Goal: Task Accomplishment & Management: Use online tool/utility

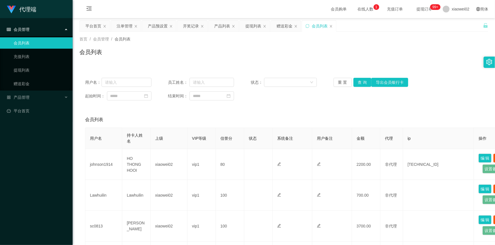
drag, startPoint x: 309, startPoint y: 51, endPoint x: 291, endPoint y: 35, distance: 24.3
click at [305, 48] on div "会员列表" at bounding box center [283, 54] width 408 height 13
click at [162, 26] on div "产品预设置" at bounding box center [158, 26] width 20 height 11
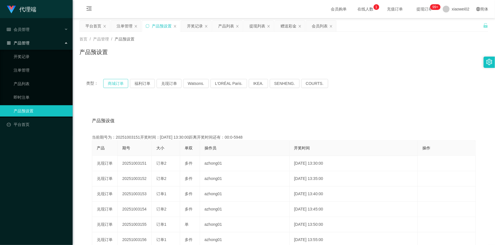
click at [119, 84] on button "商城订单" at bounding box center [115, 83] width 25 height 9
click at [146, 83] on button "福利订单" at bounding box center [142, 83] width 25 height 9
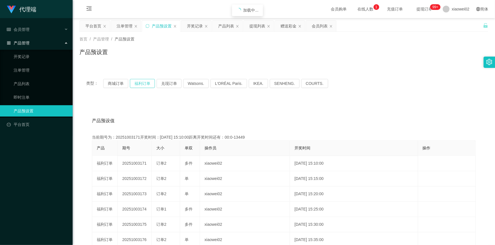
click at [146, 83] on button "福利订单" at bounding box center [142, 83] width 25 height 9
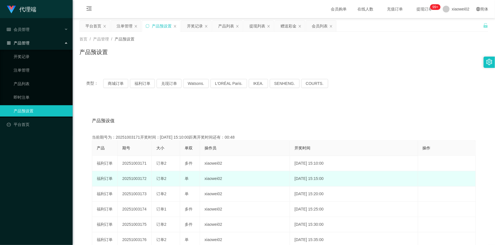
click at [138, 178] on td "20251003172" at bounding box center [135, 178] width 34 height 15
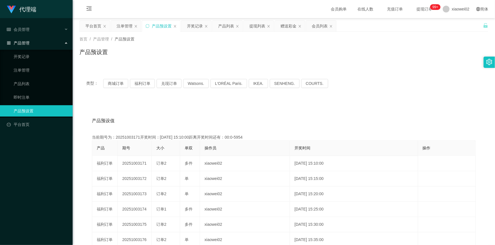
copy td "20251003172"
click at [164, 44] on div "首页 / 产品管理 / 产品预设置 / 产品预设置" at bounding box center [283, 48] width 408 height 25
click at [291, 27] on div "赠送彩金" at bounding box center [288, 26] width 16 height 11
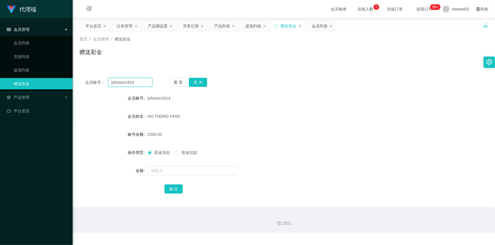
drag, startPoint x: 141, startPoint y: 83, endPoint x: 98, endPoint y: 79, distance: 43.9
click at [98, 79] on div "会员账号： johnson1914" at bounding box center [118, 82] width 67 height 9
click at [194, 81] on button "查 询" at bounding box center [198, 82] width 18 height 9
click at [194, 81] on button "查 询" at bounding box center [201, 82] width 24 height 9
click at [194, 81] on div "重 置 查 询" at bounding box center [202, 82] width 67 height 9
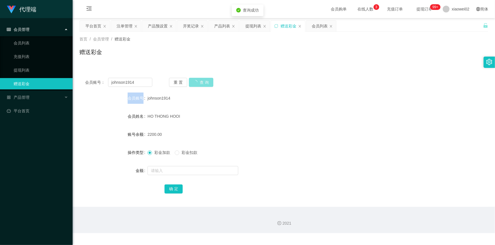
click at [194, 81] on button "查 询" at bounding box center [201, 82] width 24 height 9
drag, startPoint x: 194, startPoint y: 81, endPoint x: 289, endPoint y: 113, distance: 100.6
click at [194, 81] on button "查 询" at bounding box center [201, 82] width 24 height 9
click at [300, 116] on div "HO THONG HOOI" at bounding box center [266, 116] width 238 height 11
click at [240, 124] on form "会员账号 johnson1914 会员姓名 HO THONG HOOI 账号余额 2200.00 操作类型 彩金加款 彩金扣款 金额 确 定" at bounding box center [283, 144] width 408 height 102
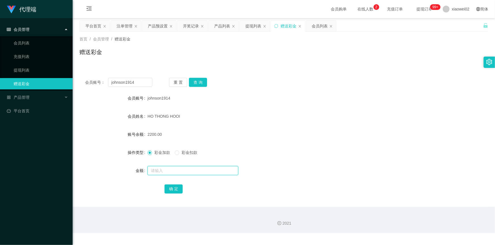
click at [165, 170] on input "text" at bounding box center [192, 170] width 91 height 9
type input "5000"
click at [178, 190] on button "确 定" at bounding box center [173, 189] width 18 height 9
click at [331, 121] on div "HO THONG HOOI" at bounding box center [266, 116] width 238 height 11
drag, startPoint x: 298, startPoint y: 68, endPoint x: 285, endPoint y: 71, distance: 13.8
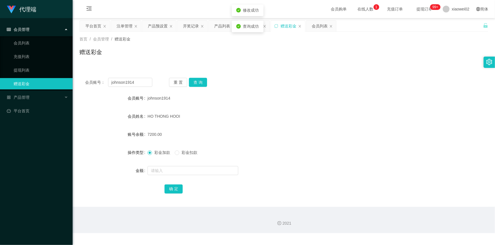
click at [297, 69] on div "会员账号： johnson1914 重 置 查 询 会员账号 johnson1914 会员姓名 HO THONG HOOI 账号余额 7200.00 操作类型…" at bounding box center [283, 136] width 408 height 142
click at [198, 81] on button "查 询" at bounding box center [198, 82] width 18 height 9
click at [298, 126] on form "会员账号 johnson1914 会员姓名 HO THONG HOOI 账号余额 7200.00 操作类型 彩金加款 彩金扣款 金额 确 定" at bounding box center [283, 144] width 408 height 102
click at [156, 27] on div "产品预设置" at bounding box center [158, 26] width 20 height 11
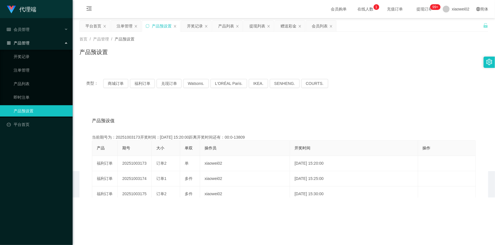
drag, startPoint x: 187, startPoint y: 55, endPoint x: 136, endPoint y: 68, distance: 52.4
click at [187, 55] on div "产品预设置" at bounding box center [283, 54] width 408 height 13
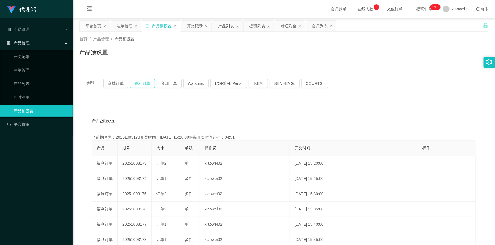
click at [137, 82] on button "福利订单" at bounding box center [142, 83] width 25 height 9
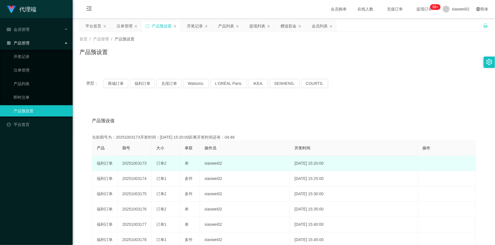
click at [132, 164] on td "20251003173" at bounding box center [135, 163] width 34 height 15
copy td "20251003173"
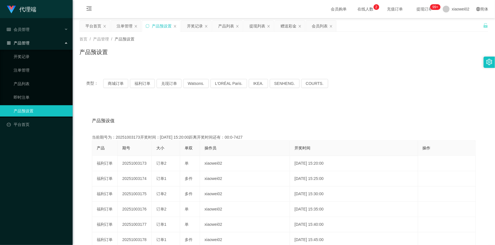
click at [295, 107] on div "产品预设值 添加期号 当前期号为：20251003173开奖时间：[DATE] 15:20:00距离开奖时间还有：00:0-7427 产品 期号 大小 单双 …" at bounding box center [283, 218] width 408 height 234
click at [144, 85] on button "福利订单" at bounding box center [142, 83] width 25 height 9
click at [149, 97] on div "类型： 商城订单 福利订单 兑现订单 Watsons. L'ORÉAL Paris. IKEA. [GEOGRAPHIC_DATA]. COURTS. 产品预…" at bounding box center [283, 203] width 408 height 262
click at [143, 85] on button "福利订单" at bounding box center [142, 83] width 25 height 9
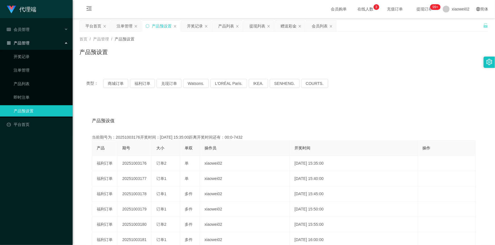
click at [165, 102] on div "产品预设值 添加期号 当前期号为：20251003176开奖时间：[DATE] 15:35:00距离开奖时间还有：00:0-7432 产品 期号 大小 单双 …" at bounding box center [283, 218] width 408 height 234
click at [226, 106] on div "产品预设值 添加期号 当前期号为：20251003176开奖时间：[DATE] 15:35:00距离开奖时间还有：00:0-14961 产品 期号 大小 单双…" at bounding box center [283, 218] width 408 height 234
click at [170, 113] on div "产品预设值 添加期号 当前期号为：20251003179开奖时间：[DATE] 15:50:00距离开奖时间还有：00:0-15603 产品 期号 大小 单双…" at bounding box center [283, 218] width 408 height 234
click at [143, 84] on button "福利订单" at bounding box center [142, 83] width 25 height 9
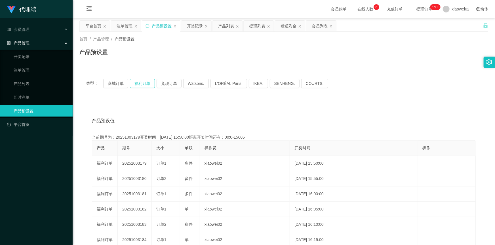
click at [143, 84] on button "福利订单" at bounding box center [142, 83] width 25 height 9
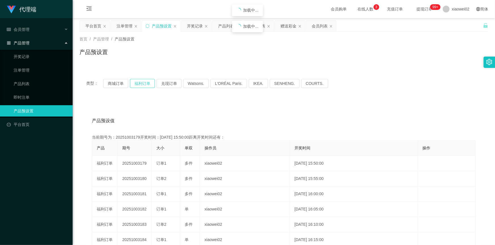
click at [143, 84] on button "福利订单" at bounding box center [142, 83] width 25 height 9
click at [211, 122] on div "产品预设值 添加期号" at bounding box center [284, 121] width 384 height 16
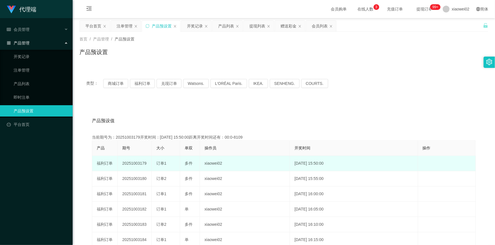
click at [138, 163] on td "20251003179" at bounding box center [135, 163] width 34 height 15
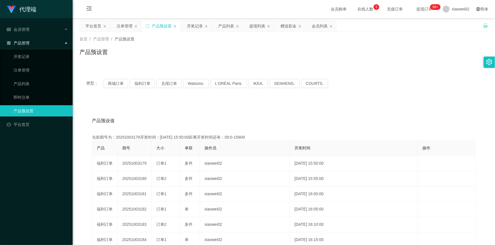
copy td "20251003179"
click at [247, 118] on div "产品预设值 添加期号" at bounding box center [284, 121] width 384 height 16
click at [213, 44] on div "首页 / 产品管理 / 产品预设置 / 产品预设置" at bounding box center [283, 48] width 408 height 25
click at [122, 24] on div "注单管理" at bounding box center [125, 26] width 16 height 11
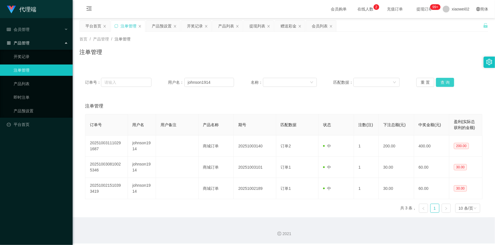
click at [442, 83] on button "查 询" at bounding box center [445, 82] width 18 height 9
click at [442, 83] on div "重 置 查 询" at bounding box center [449, 82] width 66 height 9
click at [442, 83] on button "查 询" at bounding box center [445, 82] width 18 height 9
click at [442, 83] on div "重 置 查 询" at bounding box center [449, 82] width 66 height 9
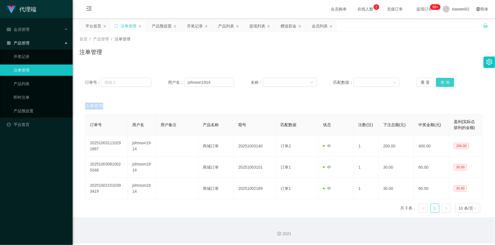
click at [442, 83] on button "查 询" at bounding box center [445, 82] width 18 height 9
click at [442, 83] on div "重 置 查 询" at bounding box center [449, 82] width 66 height 9
click at [442, 83] on button "查 询" at bounding box center [445, 82] width 18 height 9
click at [442, 83] on div "重 置 查 询" at bounding box center [449, 82] width 66 height 9
click at [442, 83] on button "查 询" at bounding box center [445, 82] width 18 height 9
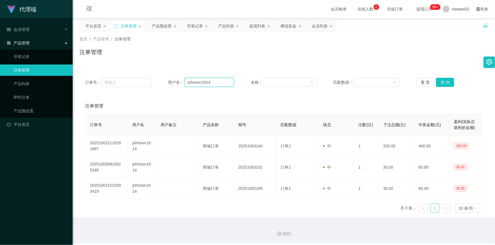
drag, startPoint x: 198, startPoint y: 82, endPoint x: 152, endPoint y: 74, distance: 46.3
click at [152, 74] on div "订单号： 用户名： johnson1914 名称： 匹配数据： 重 置 查 询" at bounding box center [283, 82] width 408 height 20
click at [437, 81] on button "查 询" at bounding box center [445, 82] width 18 height 9
drag, startPoint x: 416, startPoint y: 84, endPoint x: 406, endPoint y: 84, distance: 10.8
click at [416, 84] on button "重 置" at bounding box center [425, 82] width 18 height 9
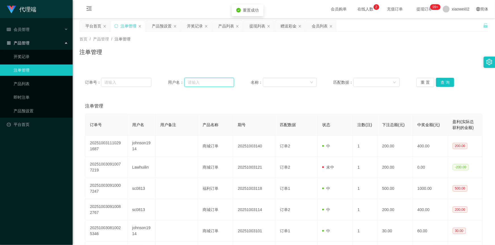
drag, startPoint x: 187, startPoint y: 81, endPoint x: 191, endPoint y: 83, distance: 4.2
click at [188, 82] on input "text" at bounding box center [209, 82] width 50 height 9
paste input "johnson1914"
type input "johnson1914"
click at [449, 80] on button "查 询" at bounding box center [445, 82] width 18 height 9
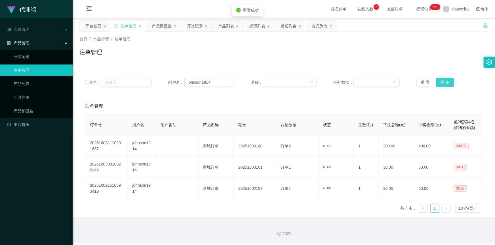
click at [449, 80] on button "查 询" at bounding box center [445, 82] width 18 height 9
click at [449, 80] on div "重 置 查 询" at bounding box center [449, 82] width 66 height 9
click at [449, 80] on button "查 询" at bounding box center [445, 82] width 18 height 9
click at [449, 81] on button "查 询" at bounding box center [445, 82] width 18 height 9
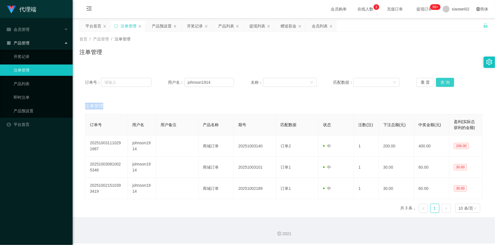
click at [449, 81] on div "重 置 查 询" at bounding box center [449, 82] width 66 height 9
click at [449, 81] on button "查 询" at bounding box center [445, 82] width 18 height 9
drag, startPoint x: 433, startPoint y: 86, endPoint x: 446, endPoint y: 83, distance: 13.4
click at [437, 85] on div "重 置 查 询" at bounding box center [449, 82] width 66 height 9
click at [446, 83] on button "查 询" at bounding box center [445, 82] width 18 height 9
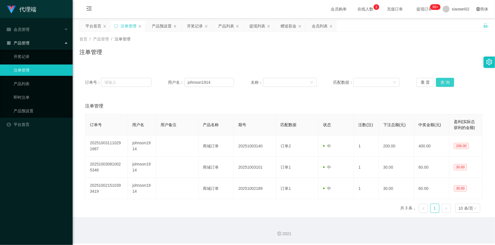
click at [446, 83] on button "查 询" at bounding box center [445, 82] width 18 height 9
click at [446, 83] on div "重 置 查 询" at bounding box center [449, 82] width 66 height 9
click at [446, 83] on button "查 询" at bounding box center [445, 82] width 18 height 9
click at [446, 83] on div "重 置 查 询" at bounding box center [449, 82] width 66 height 9
click at [446, 83] on button "查 询" at bounding box center [445, 82] width 18 height 9
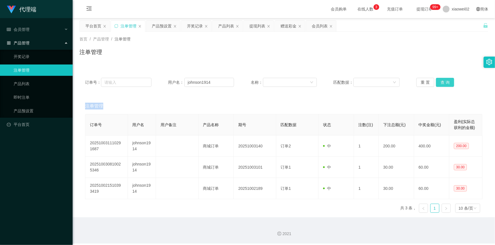
click at [446, 83] on div "重 置 查 询" at bounding box center [449, 82] width 66 height 9
click at [446, 83] on button "查 询" at bounding box center [445, 82] width 18 height 9
click at [446, 83] on button "查 询" at bounding box center [448, 82] width 24 height 9
click at [446, 79] on button "查 询" at bounding box center [445, 82] width 18 height 9
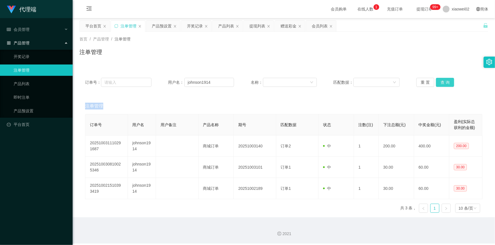
click at [444, 82] on button "查 询" at bounding box center [445, 82] width 18 height 9
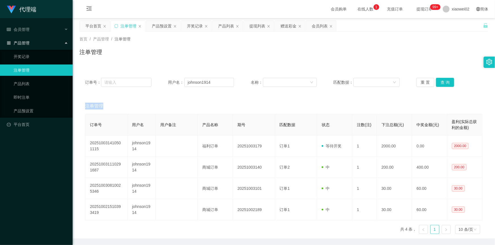
click at [402, 101] on div "订单号： 用户名： johnson1914 名称： 匹配数据： 重 置 查 询 注单管理 订单号 用户名 用户备注 产品名称 期号 匹配数据 状态 注数(注)…" at bounding box center [283, 155] width 408 height 167
click at [444, 80] on button "查 询" at bounding box center [445, 82] width 18 height 9
click at [383, 102] on div "注单管理" at bounding box center [283, 106] width 397 height 16
click at [439, 48] on div "注单管理" at bounding box center [283, 54] width 408 height 13
click at [448, 79] on button "查 询" at bounding box center [445, 82] width 18 height 9
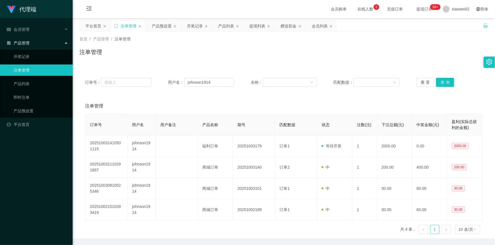
click at [430, 58] on div "注单管理" at bounding box center [283, 54] width 408 height 13
click at [393, 54] on div "注单管理" at bounding box center [283, 54] width 408 height 13
click at [445, 81] on button "查 询" at bounding box center [445, 82] width 18 height 9
click at [425, 54] on div "注单管理" at bounding box center [283, 54] width 408 height 13
click at [444, 84] on button "查 询" at bounding box center [445, 82] width 18 height 9
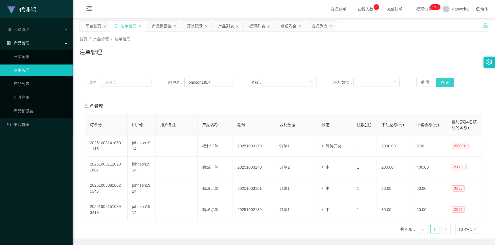
click at [445, 81] on button "查 询" at bounding box center [445, 82] width 18 height 9
click at [445, 80] on button "查 询" at bounding box center [445, 82] width 18 height 9
click at [445, 78] on button "查 询" at bounding box center [445, 82] width 18 height 9
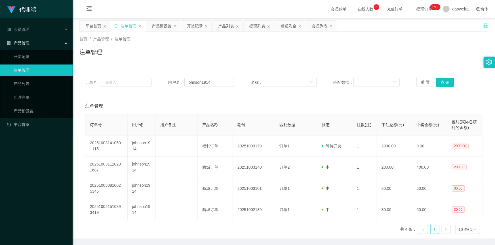
click at [445, 77] on div "订单号： 用户名： johnson1914 名称： 匹配数据： 重 置 查 询" at bounding box center [283, 82] width 408 height 20
click at [443, 80] on button "查 询" at bounding box center [445, 82] width 18 height 9
click at [442, 79] on button "查 询" at bounding box center [445, 82] width 18 height 9
click at [438, 81] on button "查 询" at bounding box center [445, 82] width 18 height 9
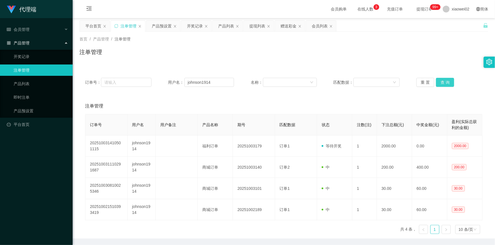
click at [438, 81] on button "查 询" at bounding box center [445, 82] width 18 height 9
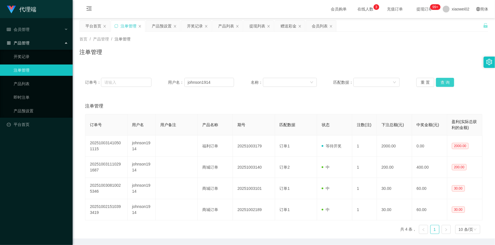
click at [446, 84] on button "查 询" at bounding box center [445, 82] width 18 height 9
click at [191, 56] on div "注单管理" at bounding box center [283, 54] width 408 height 13
click at [193, 27] on div "开奖记录" at bounding box center [195, 26] width 16 height 11
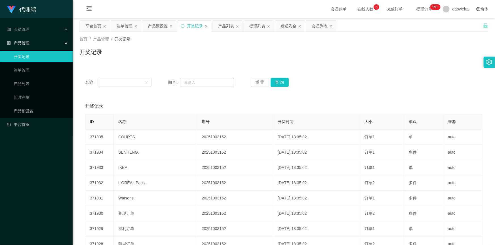
click at [382, 98] on div "开奖记录 添加开奖记录" at bounding box center [283, 106] width 397 height 16
click at [127, 26] on div "注单管理" at bounding box center [125, 26] width 16 height 11
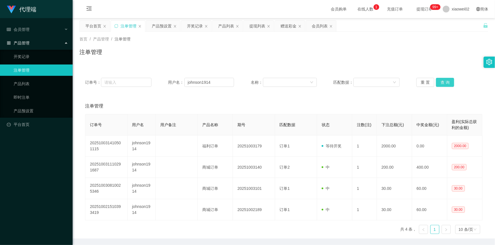
click at [442, 83] on button "查 询" at bounding box center [445, 82] width 18 height 9
click at [424, 114] on div "注单管理" at bounding box center [283, 106] width 397 height 16
